Goal: Find specific fact: Find specific fact

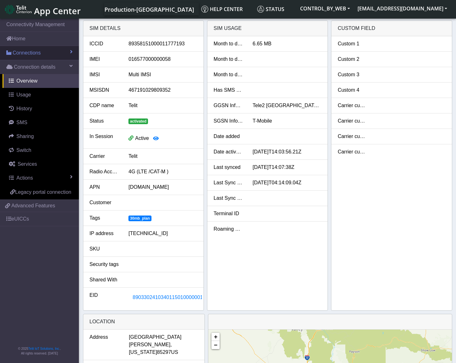
click at [23, 52] on span "Connections" at bounding box center [27, 53] width 28 height 8
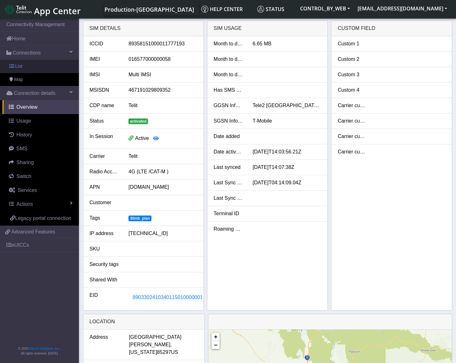
click at [30, 65] on link "List" at bounding box center [39, 66] width 79 height 13
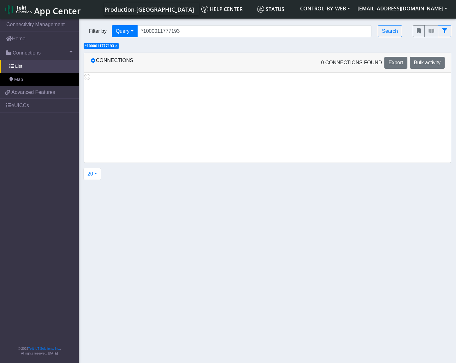
click at [117, 47] on span "×" at bounding box center [116, 46] width 2 height 4
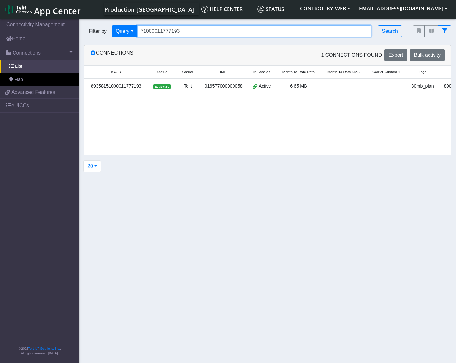
drag, startPoint x: 188, startPoint y: 32, endPoint x: 141, endPoint y: 28, distance: 47.1
click at [141, 28] on input "*1000011777193" at bounding box center [254, 31] width 234 height 12
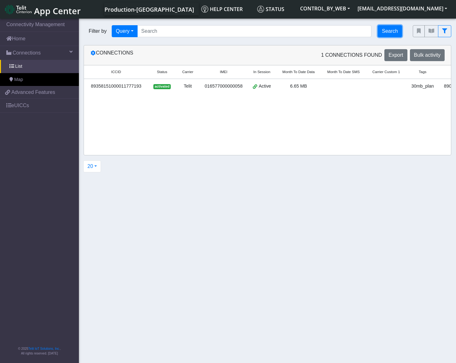
click at [388, 35] on button "Search" at bounding box center [390, 31] width 24 height 12
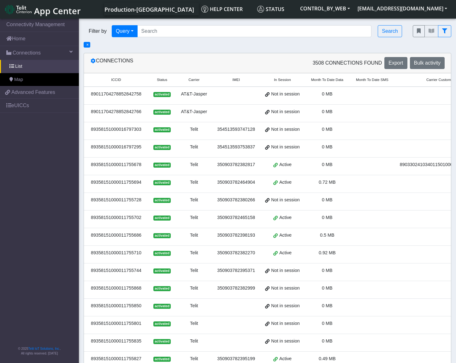
click at [127, 93] on div "89011704278852842758" at bounding box center [116, 94] width 57 height 7
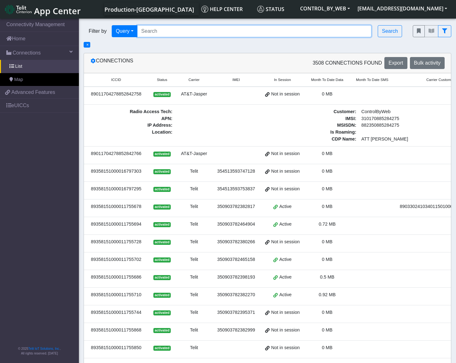
click at [171, 34] on input "Search..." at bounding box center [254, 31] width 234 height 12
type input "*1000011777177"
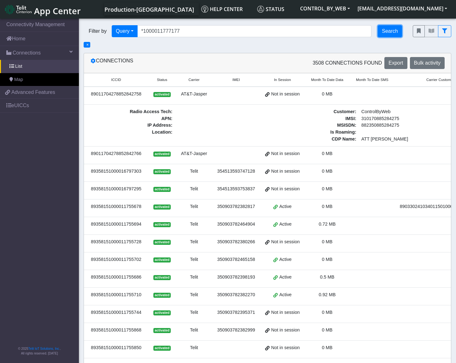
click at [388, 34] on button "Search" at bounding box center [390, 31] width 24 height 12
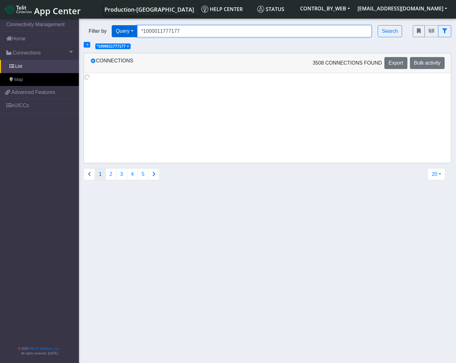
drag, startPoint x: 191, startPoint y: 32, endPoint x: 122, endPoint y: 31, distance: 68.5
click at [122, 31] on div "Filter by Query Query In Session Not connected Tags Country Operator *100001177…" at bounding box center [244, 31] width 320 height 12
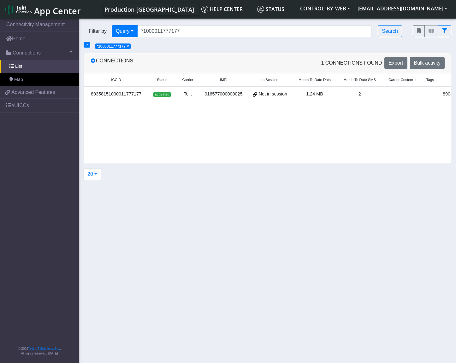
click at [99, 94] on div "89358151000011777177" at bounding box center [116, 94] width 57 height 7
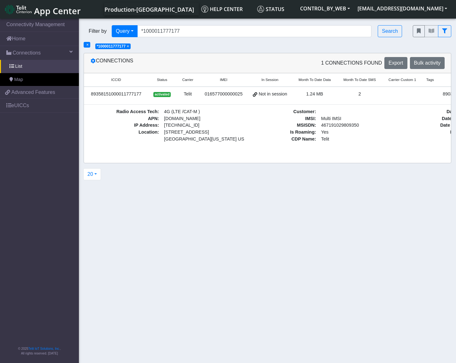
drag, startPoint x: 140, startPoint y: 94, endPoint x: 88, endPoint y: 94, distance: 51.7
click at [88, 94] on div "89358151000011777177" at bounding box center [116, 94] width 57 height 7
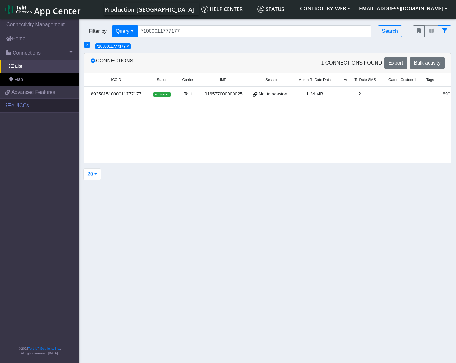
copy div "89358151000011777177"
click at [30, 107] on link "eUICCs" at bounding box center [39, 106] width 79 height 14
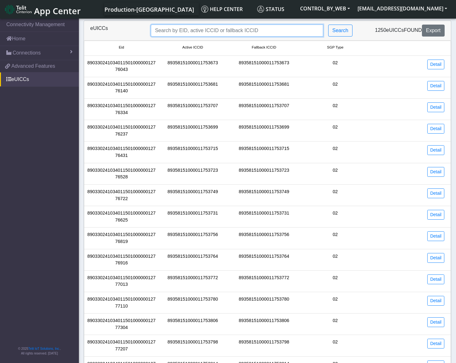
click at [185, 26] on input "Search..." at bounding box center [237, 31] width 172 height 12
paste input "89358151000011777177"
type input "89358151000011777177"
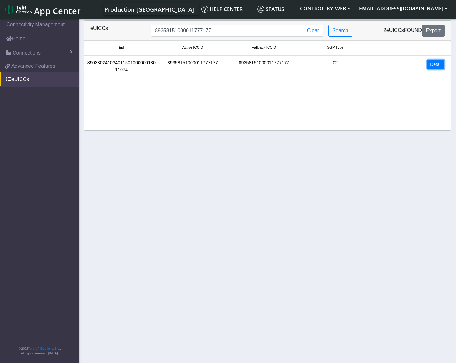
click at [432, 67] on link "Detail" at bounding box center [435, 65] width 17 height 10
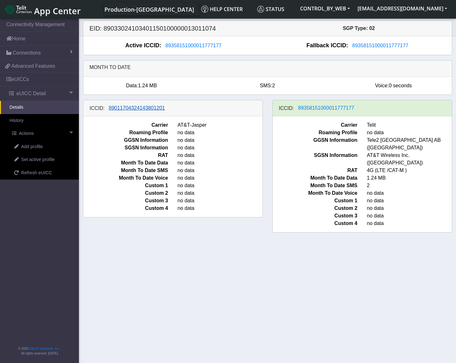
drag, startPoint x: 167, startPoint y: 108, endPoint x: 113, endPoint y: 109, distance: 54.3
click at [113, 109] on div "ICCID: [TECHNICAL_ID]" at bounding box center [172, 108] width 179 height 16
drag, startPoint x: 106, startPoint y: 107, endPoint x: 151, endPoint y: 109, distance: 45.8
click at [147, 109] on button "89011704324143801201" at bounding box center [137, 108] width 64 height 8
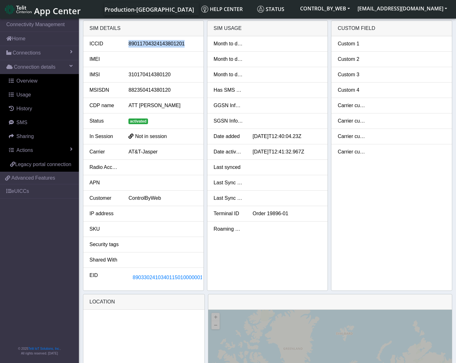
drag, startPoint x: 185, startPoint y: 43, endPoint x: 119, endPoint y: 48, distance: 66.8
click at [119, 48] on li "ICCID [TECHNICAL_ID]" at bounding box center [143, 43] width 120 height 15
copy div "89011704324143801201"
click at [160, 45] on div "89011704324143801201" at bounding box center [163, 44] width 78 height 8
drag, startPoint x: 129, startPoint y: 44, endPoint x: 182, endPoint y: 40, distance: 53.8
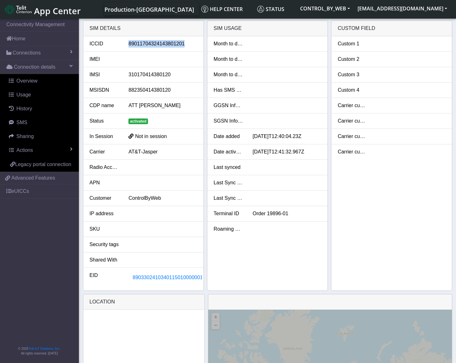
click at [182, 40] on li "ICCID [TECHNICAL_ID]" at bounding box center [143, 43] width 120 height 15
copy div "89011704324143801201"
